Goal: Task Accomplishment & Management: Manage account settings

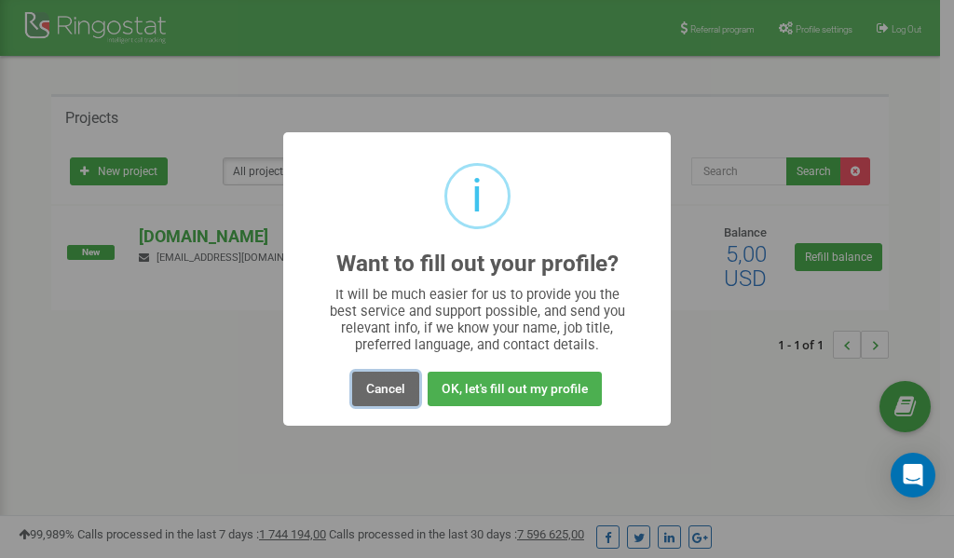
click at [376, 385] on button "Cancel" at bounding box center [385, 389] width 67 height 34
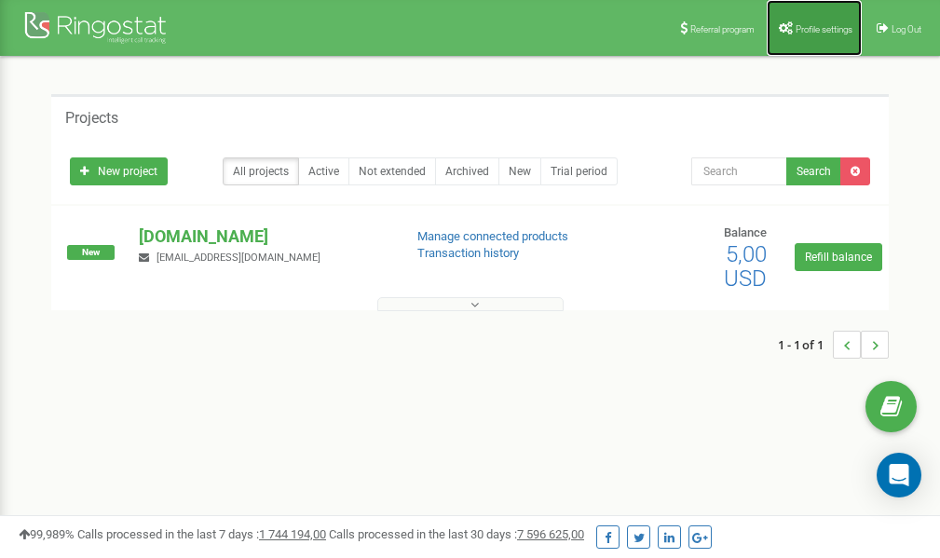
click at [813, 27] on span "Profile settings" at bounding box center [824, 29] width 57 height 10
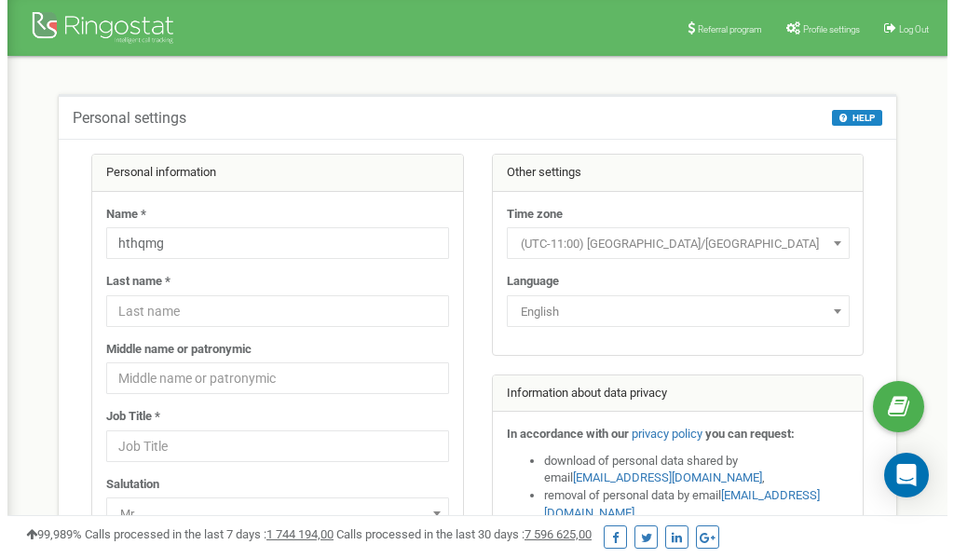
scroll to position [93, 0]
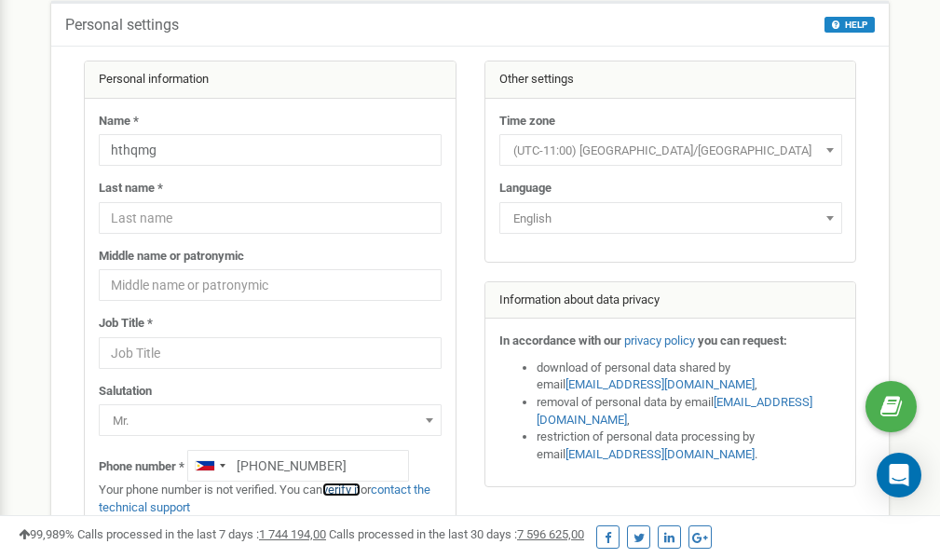
click at [350, 488] on link "verify it" at bounding box center [341, 490] width 38 height 14
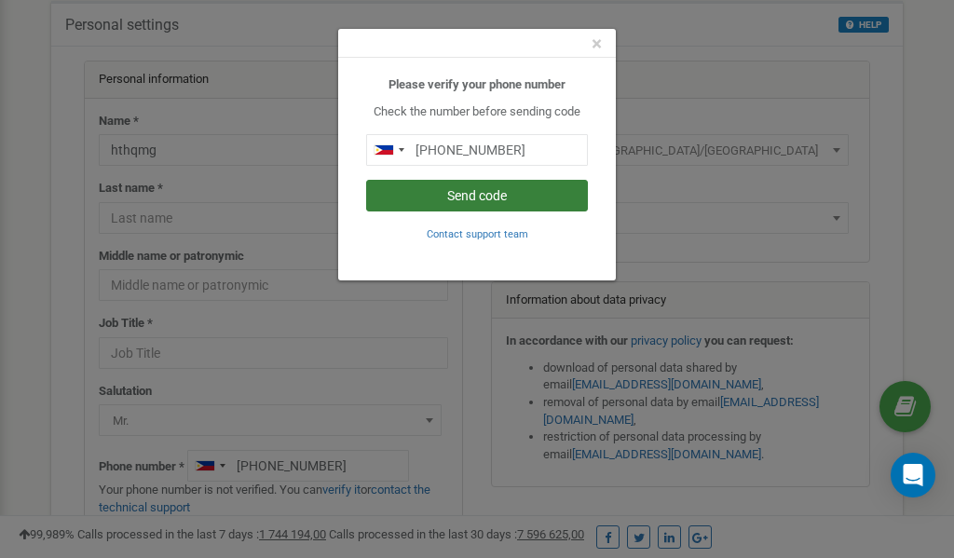
click at [462, 198] on button "Send code" at bounding box center [477, 196] width 222 height 32
